Goal: Task Accomplishment & Management: Complete application form

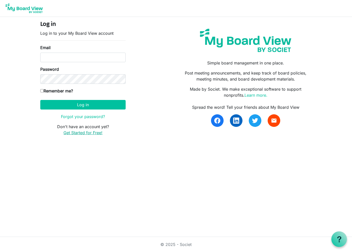
click at [88, 132] on link "Get Started for Free!" at bounding box center [82, 132] width 39 height 5
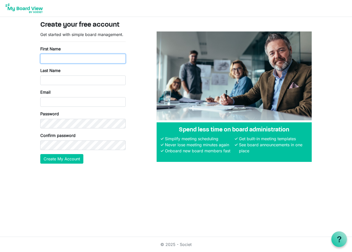
click at [60, 59] on input "First Name" at bounding box center [82, 59] width 85 height 10
click at [67, 60] on input "First Name" at bounding box center [82, 59] width 85 height 10
click at [67, 59] on input "First Name" at bounding box center [82, 59] width 85 height 10
click at [66, 58] on input "HASTINGSB@PCCAEAGLES.ORG" at bounding box center [82, 59] width 85 height 10
type input "[EMAIL_ADDRESS][DOMAIN_NAME]"
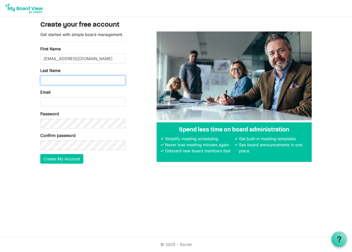
click at [66, 81] on input "Last Name" at bounding box center [82, 81] width 85 height 10
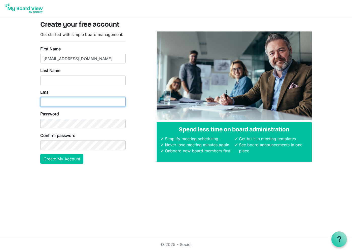
click at [46, 101] on input "Email" at bounding box center [82, 102] width 85 height 10
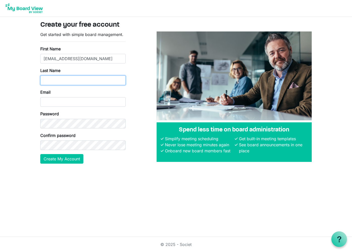
click at [54, 76] on input "Last Name" at bounding box center [82, 81] width 85 height 10
type input "BLAIR-HASTINGS"
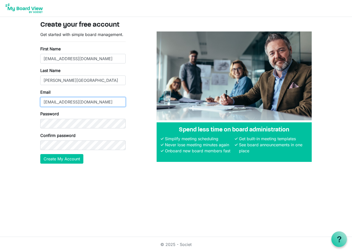
click at [95, 103] on input "blairhastings@aol.com" at bounding box center [82, 102] width 85 height 10
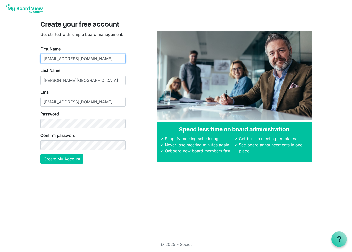
drag, startPoint x: 113, startPoint y: 59, endPoint x: 38, endPoint y: 56, distance: 74.9
click at [38, 56] on div "Get started with simple board management. First Name HASTINGSJ@PCCAEAGLES.ORG L…" at bounding box center [83, 99] width 93 height 136
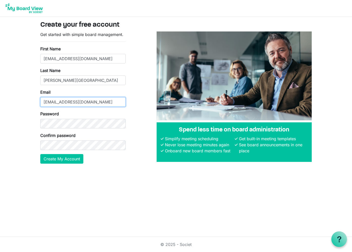
click at [70, 102] on input "blairhastings@aol.com" at bounding box center [82, 102] width 85 height 10
paste input "[EMAIL_ADDRESS][DOMAIN_NAME]"
type input "[EMAIL_ADDRESS][DOMAIN_NAME]"
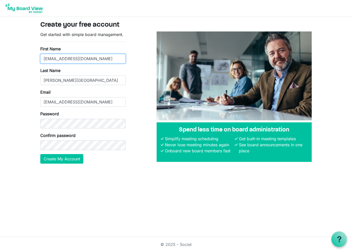
click at [72, 59] on input "[EMAIL_ADDRESS][DOMAIN_NAME]" at bounding box center [82, 59] width 85 height 10
type input "JANET"
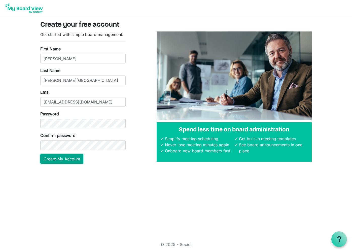
click at [55, 161] on button "Create My Account" at bounding box center [61, 159] width 43 height 10
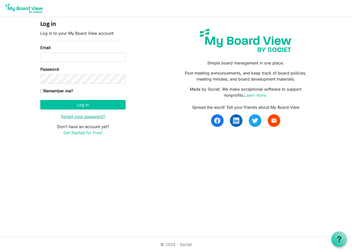
click at [80, 117] on link "Forgot your password?" at bounding box center [83, 116] width 44 height 5
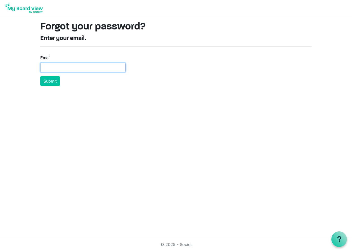
click at [71, 69] on input "Email" at bounding box center [82, 68] width 85 height 10
type input "[EMAIL_ADDRESS][DOMAIN_NAME]"
click at [55, 82] on button "Submit" at bounding box center [50, 81] width 20 height 10
